Goal: Task Accomplishment & Management: Use online tool/utility

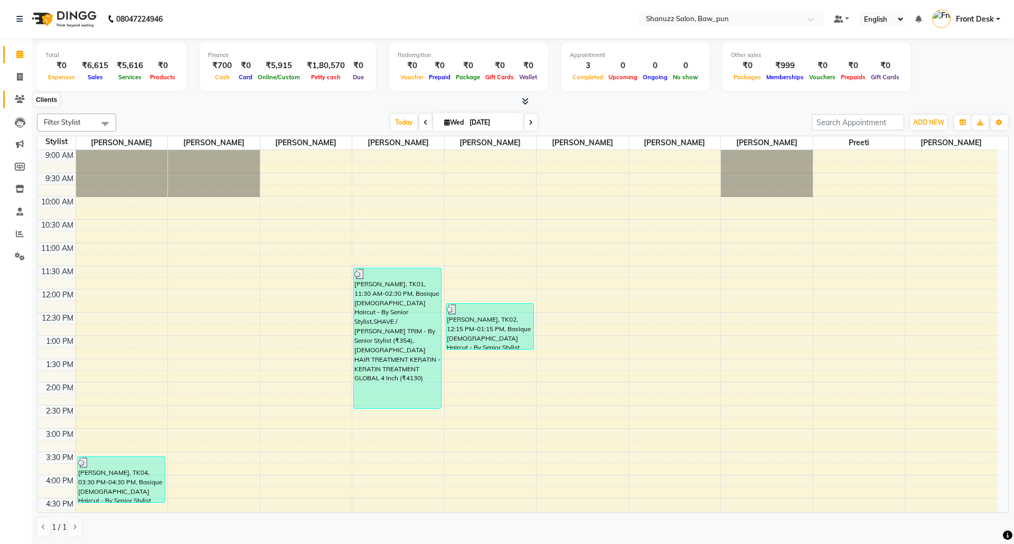
click at [22, 102] on icon at bounding box center [20, 99] width 10 height 8
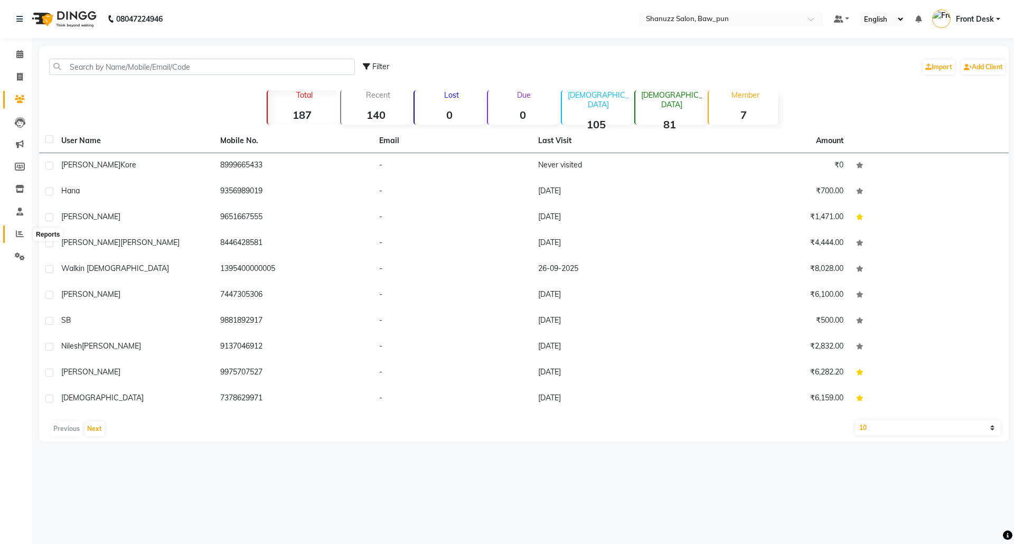
click at [24, 237] on span at bounding box center [20, 234] width 18 height 12
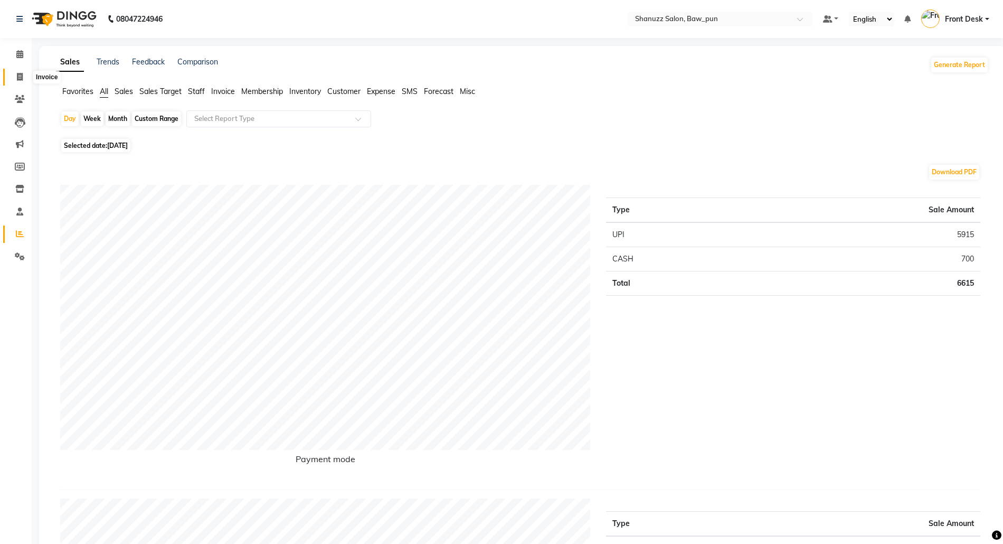
click at [15, 72] on span at bounding box center [20, 77] width 18 height 12
select select "service"
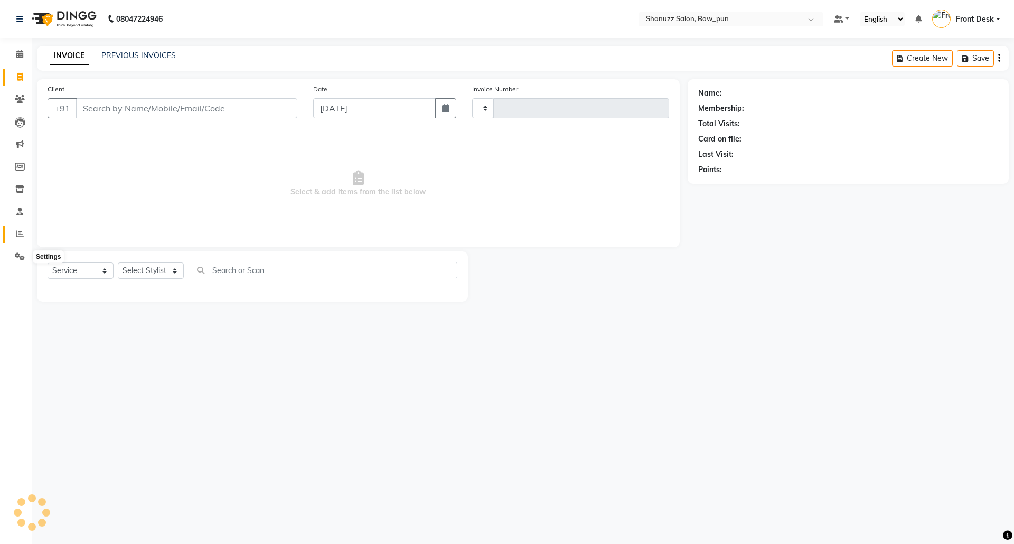
type input "0172"
select select "9025"
click at [24, 51] on span at bounding box center [20, 55] width 18 height 12
